Goal: Task Accomplishment & Management: Manage account settings

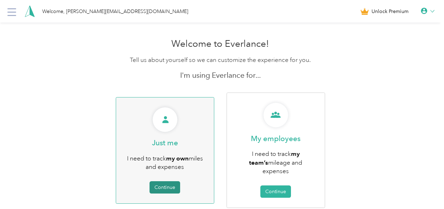
click at [167, 186] on button "Continue" at bounding box center [165, 187] width 31 height 12
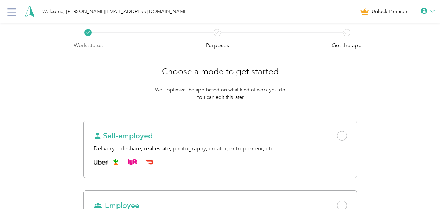
drag, startPoint x: 444, startPoint y: 60, endPoint x: 444, endPoint y: 90, distance: 30.3
click at [441, 90] on html "Welcome, joanne.small@thryv.com Unlock Premium Work status Purposes Get the app…" at bounding box center [220, 104] width 441 height 209
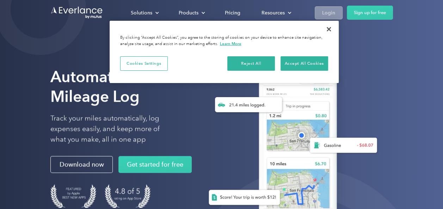
click at [325, 11] on div "Login" at bounding box center [328, 12] width 13 height 9
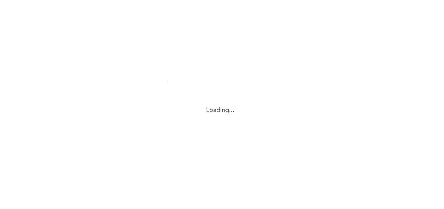
click at [327, 28] on html "Loading..." at bounding box center [220, 104] width 441 height 209
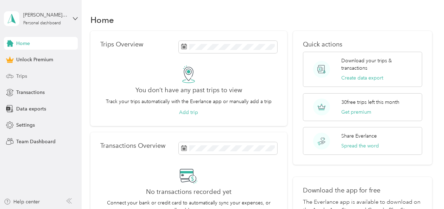
click at [24, 75] on span "Trips" at bounding box center [21, 76] width 11 height 7
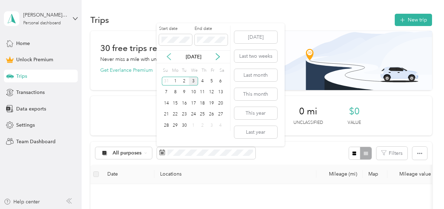
click at [169, 56] on icon at bounding box center [169, 56] width 7 height 7
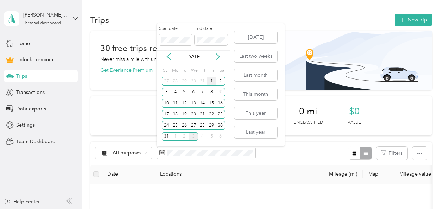
click at [212, 79] on div "1" at bounding box center [211, 81] width 9 height 9
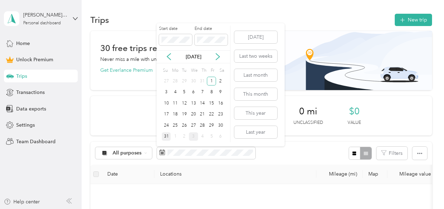
click at [164, 136] on div "31" at bounding box center [166, 136] width 9 height 9
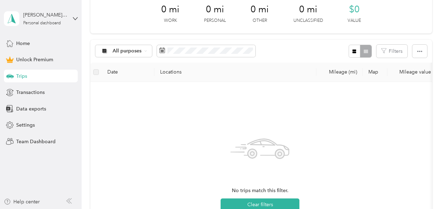
scroll to position [120, 0]
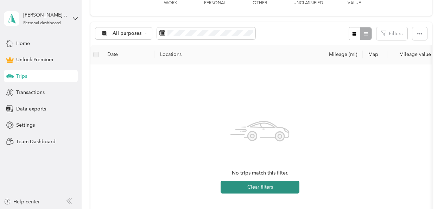
click at [268, 184] on button "Clear filters" at bounding box center [260, 187] width 79 height 13
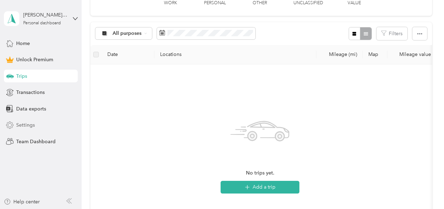
click at [27, 127] on span "Settings" at bounding box center [25, 124] width 19 height 7
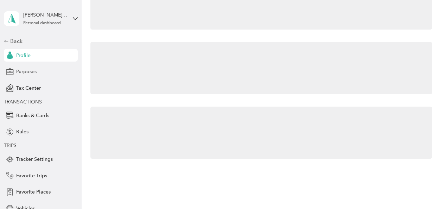
scroll to position [120, 0]
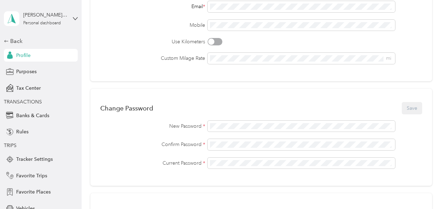
click at [21, 55] on span "Profile" at bounding box center [23, 55] width 14 height 7
click at [23, 19] on div "joanne.small@thryv.com Personal dashboard" at bounding box center [45, 18] width 44 height 14
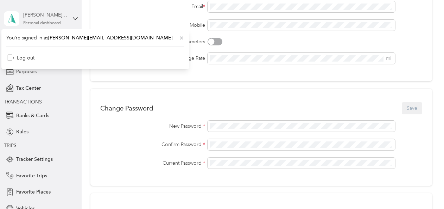
click at [55, 13] on div "joanne.small@thryv.com" at bounding box center [45, 14] width 44 height 7
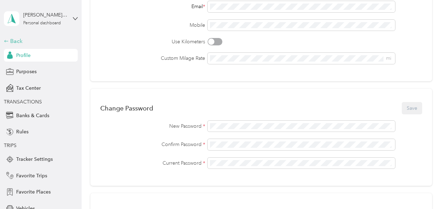
click at [8, 41] on div "Back" at bounding box center [39, 41] width 70 height 8
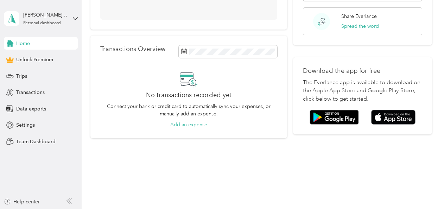
scroll to position [117, 0]
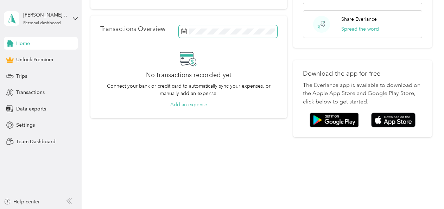
click at [186, 31] on span at bounding box center [228, 31] width 99 height 12
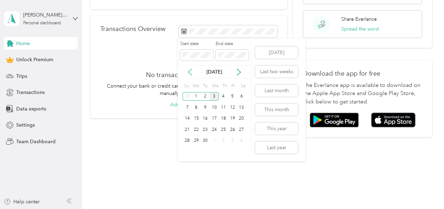
click at [192, 73] on icon at bounding box center [190, 72] width 7 height 7
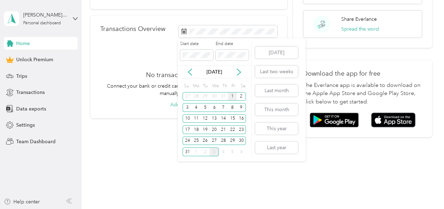
click at [230, 95] on div "1" at bounding box center [232, 96] width 9 height 9
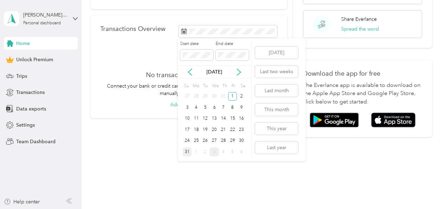
click at [188, 150] on div "31" at bounding box center [187, 152] width 9 height 9
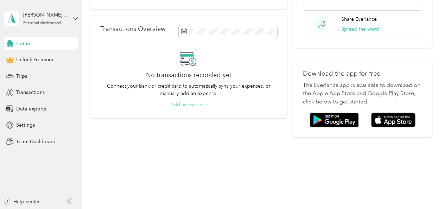
click at [192, 103] on button "Add an expense" at bounding box center [188, 104] width 37 height 7
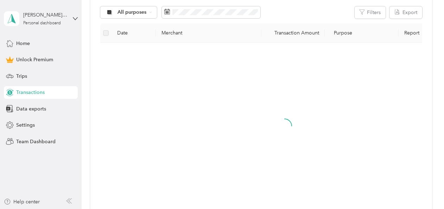
scroll to position [117, 0]
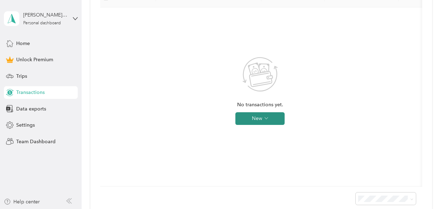
click at [243, 115] on button "New" at bounding box center [260, 118] width 49 height 13
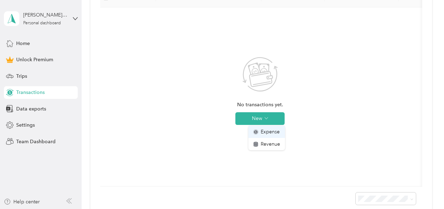
click at [258, 126] on li "Expense" at bounding box center [267, 132] width 37 height 12
click at [262, 130] on span "Expense" at bounding box center [270, 131] width 19 height 7
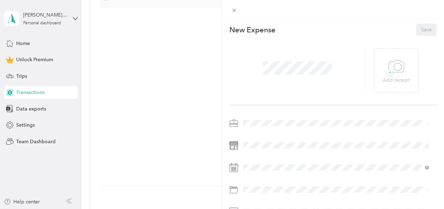
click at [23, 42] on div "This expense cannot be edited because it is either under review, approved, or p…" at bounding box center [222, 104] width 444 height 209
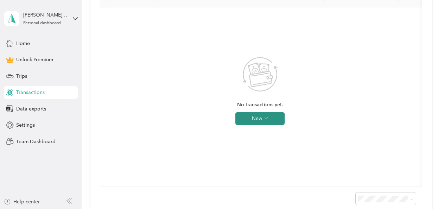
click at [256, 116] on button "New" at bounding box center [260, 118] width 49 height 13
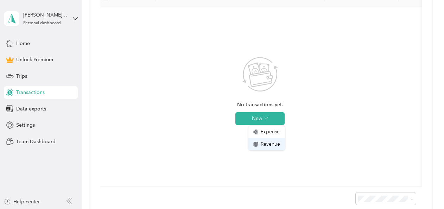
click at [262, 142] on span "Revenue" at bounding box center [270, 144] width 19 height 7
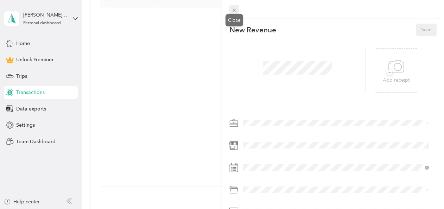
click at [233, 10] on icon at bounding box center [234, 10] width 6 height 6
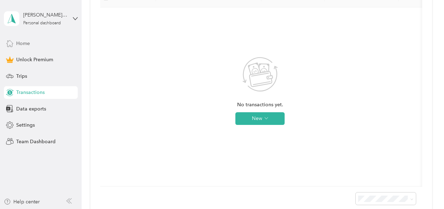
click at [26, 42] on span "Home" at bounding box center [23, 43] width 14 height 7
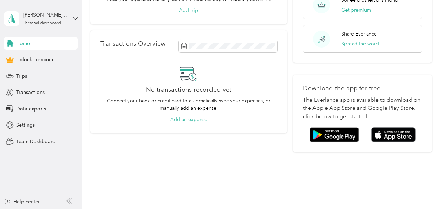
scroll to position [117, 0]
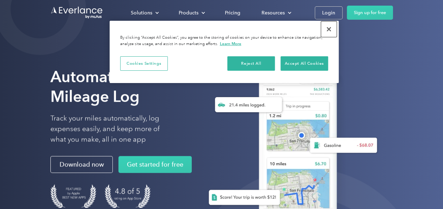
click at [329, 29] on button "Close" at bounding box center [328, 28] width 15 height 15
